Goal: Information Seeking & Learning: Learn about a topic

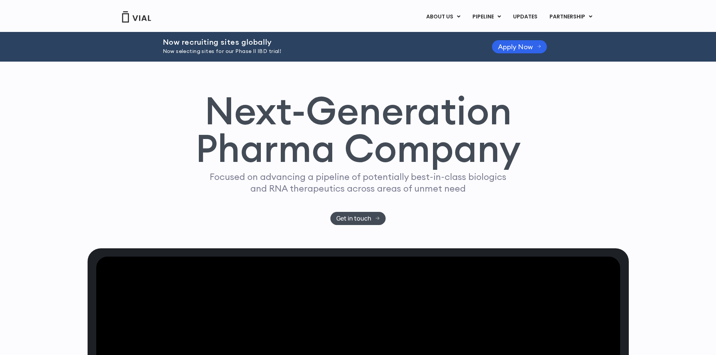
click at [96, 164] on div "Next-Generation Pharma Company Focused on advancing a pipeline of potentially b…" at bounding box center [358, 155] width 541 height 187
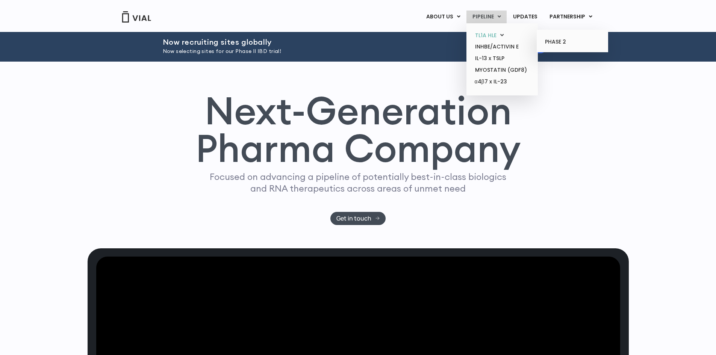
click at [492, 36] on link "TL1A HLE" at bounding box center [502, 36] width 66 height 12
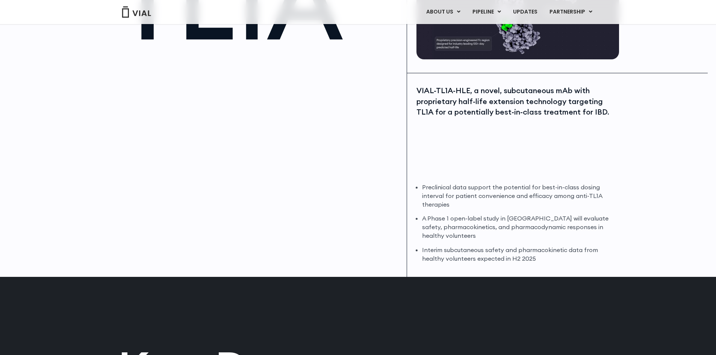
scroll to position [119, 0]
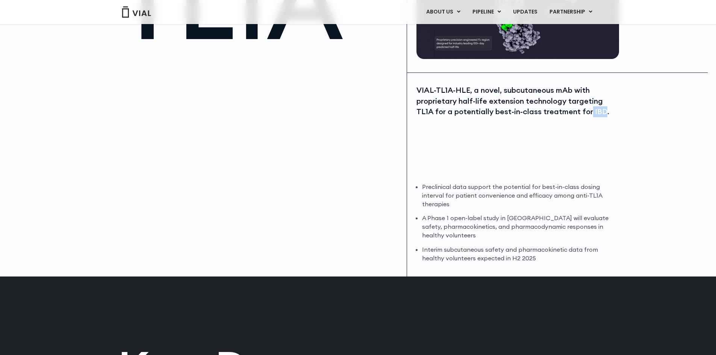
drag, startPoint x: 588, startPoint y: 113, endPoint x: 602, endPoint y: 114, distance: 13.9
click at [602, 114] on div "VIAL-TL1A-HLE, a novel, subcutaneous mAb with proprietary half-life extension t…" at bounding box center [516, 101] width 201 height 32
copy div "IBD"
click at [134, 14] on img at bounding box center [136, 11] width 30 height 11
